Goal: Find specific page/section: Find specific page/section

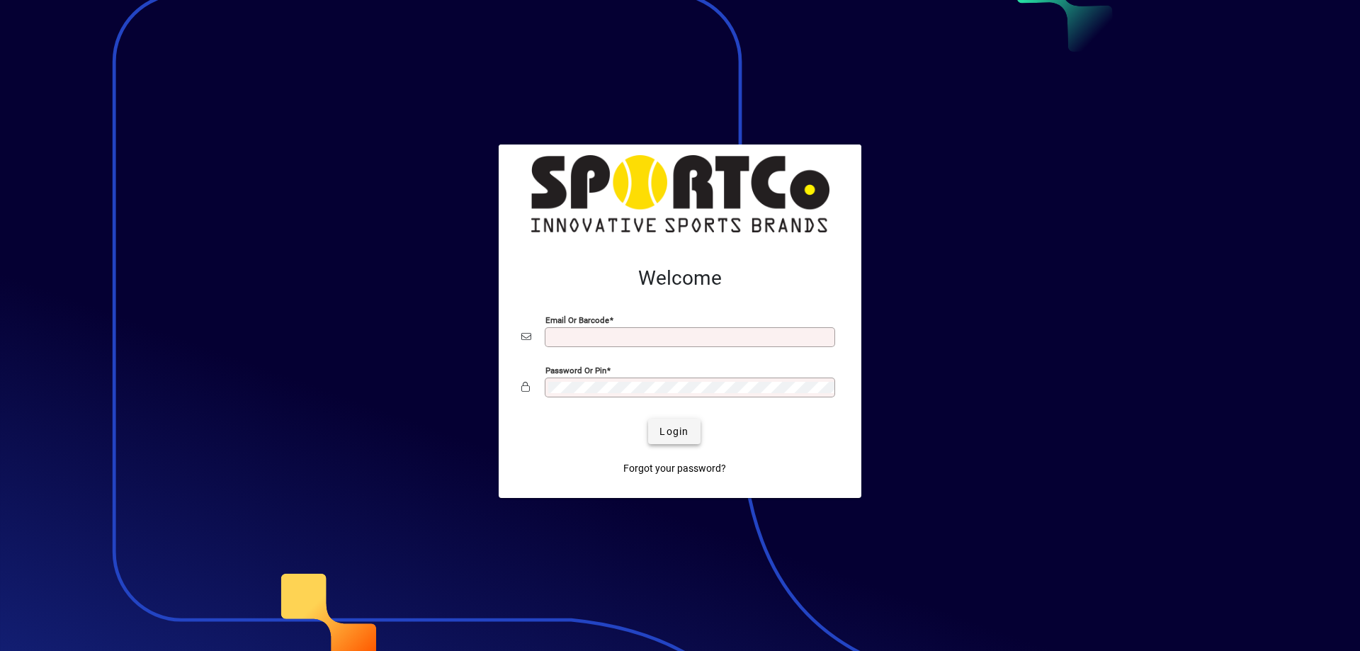
type input "**********"
click at [669, 425] on span "Login" at bounding box center [673, 431] width 29 height 15
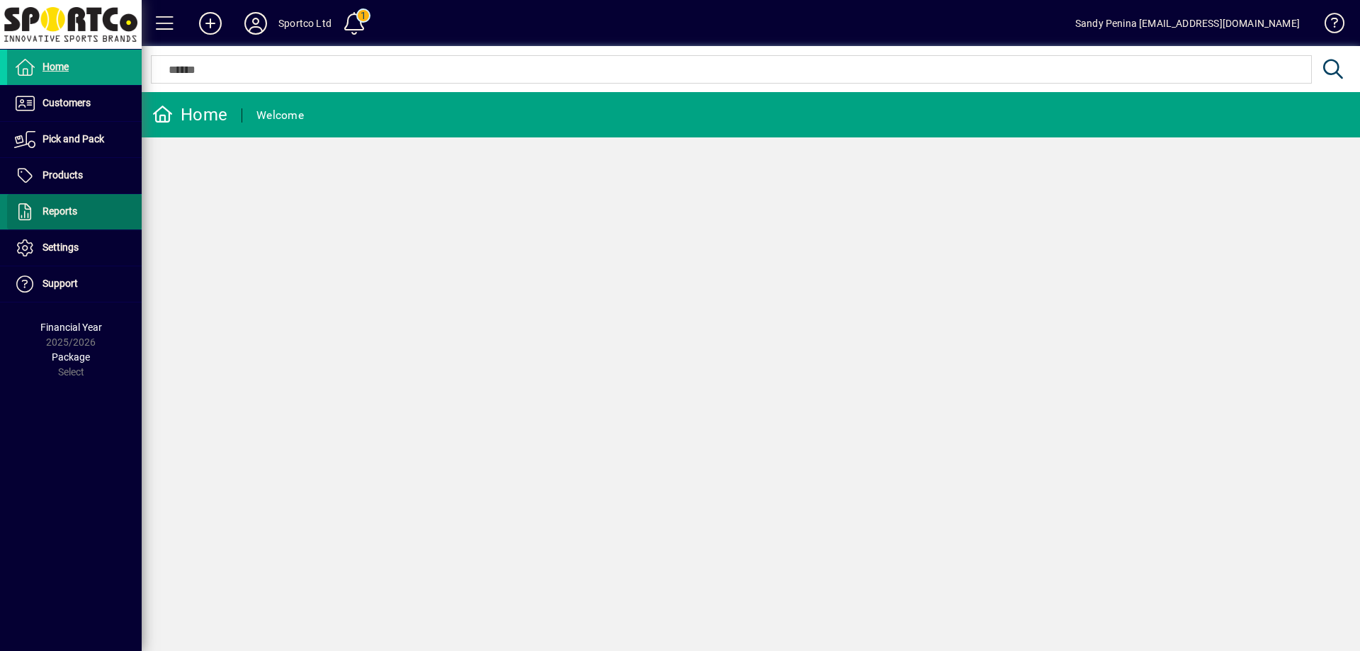
click at [55, 211] on span "Reports" at bounding box center [59, 210] width 35 height 11
